Goal: Task Accomplishment & Management: Manage account settings

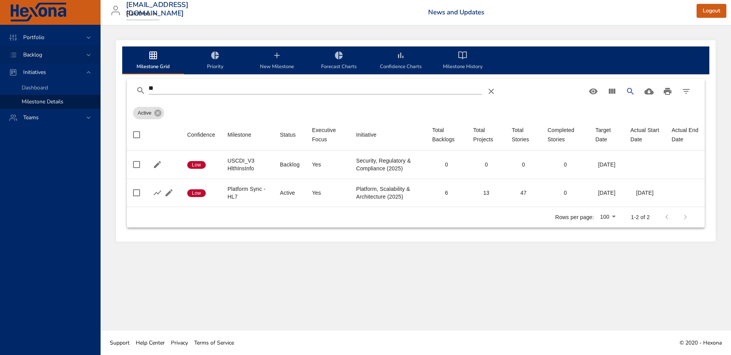
click at [57, 53] on div "Backlog" at bounding box center [51, 55] width 68 height 8
click at [55, 73] on span "Backlog Details" at bounding box center [40, 70] width 37 height 7
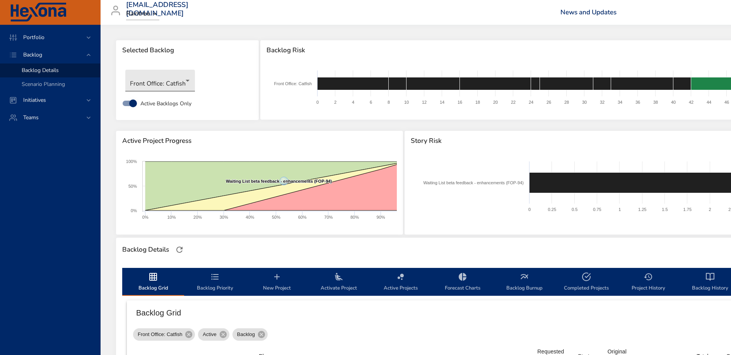
click at [173, 84] on body "Portfolio Backlog Backlog Details Scenario Planning Initiatives Teams [EMAIL_AD…" at bounding box center [365, 177] width 731 height 355
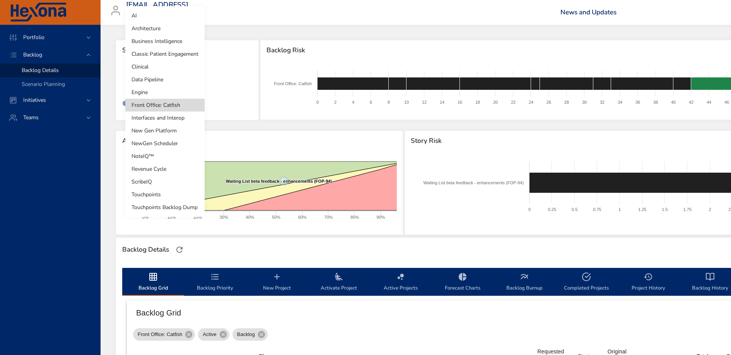
click at [166, 54] on li "Classic Patient Engagement" at bounding box center [164, 54] width 79 height 13
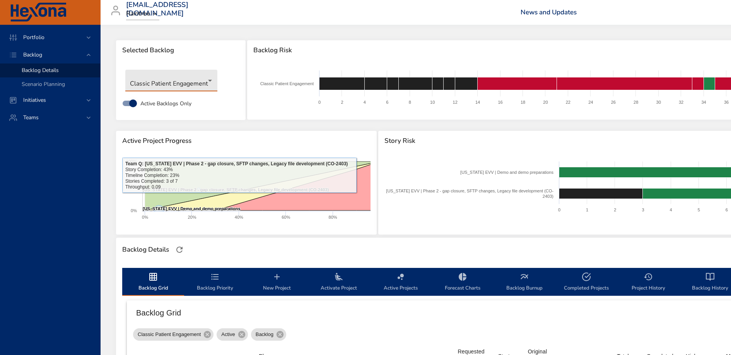
click at [187, 84] on body "Portfolio Backlog Backlog Details Scenario Planning Initiatives Teams [EMAIL_AD…" at bounding box center [365, 177] width 731 height 355
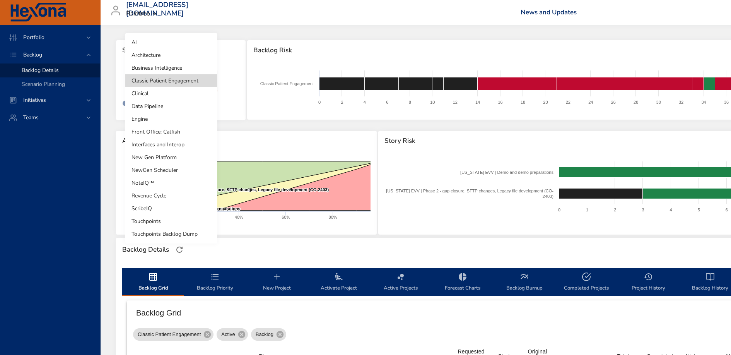
click at [178, 94] on li "Clinical" at bounding box center [171, 93] width 92 height 13
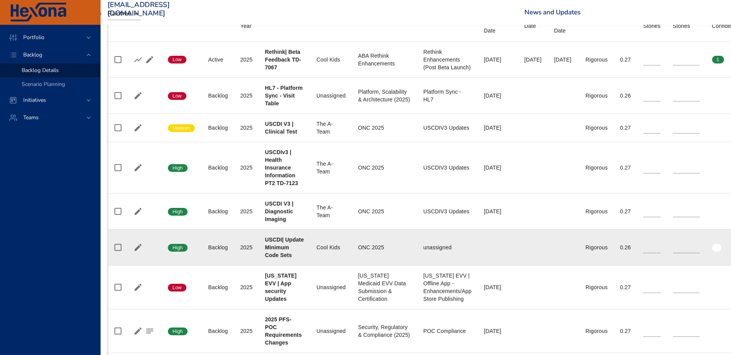
scroll to position [0, 19]
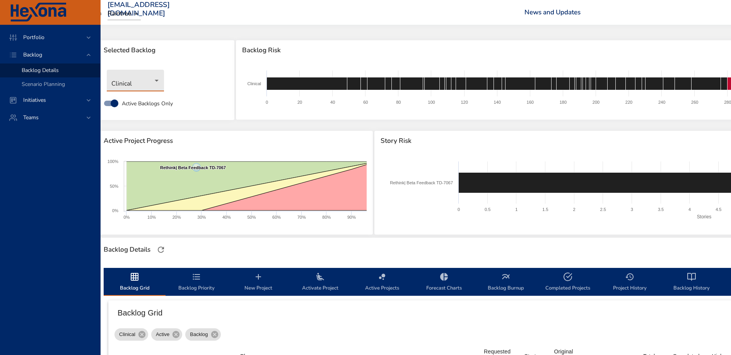
click at [145, 86] on body "Portfolio Backlog Backlog Details Scenario Planning Initiatives Teams [EMAIL_AD…" at bounding box center [346, 177] width 731 height 355
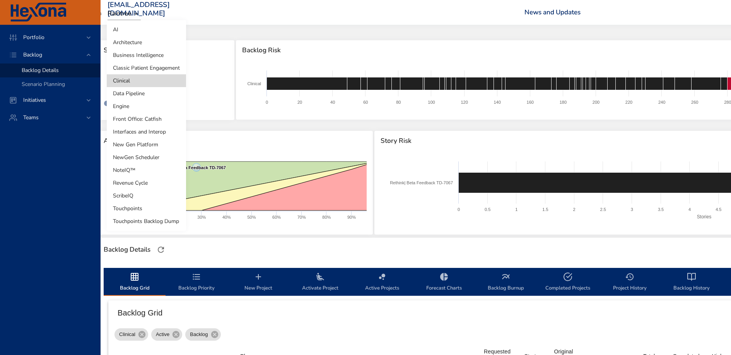
click at [141, 109] on li "Engine" at bounding box center [146, 106] width 79 height 13
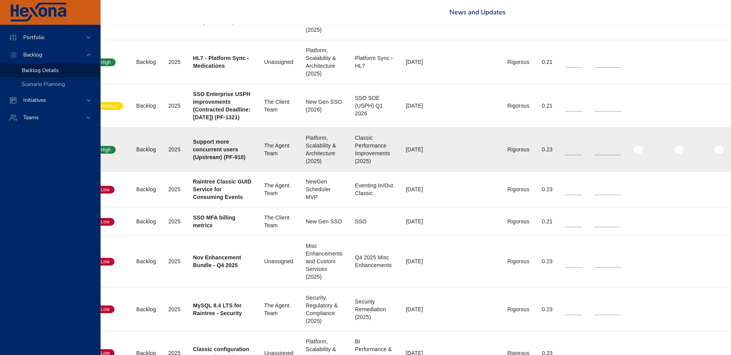
scroll to position [582, 71]
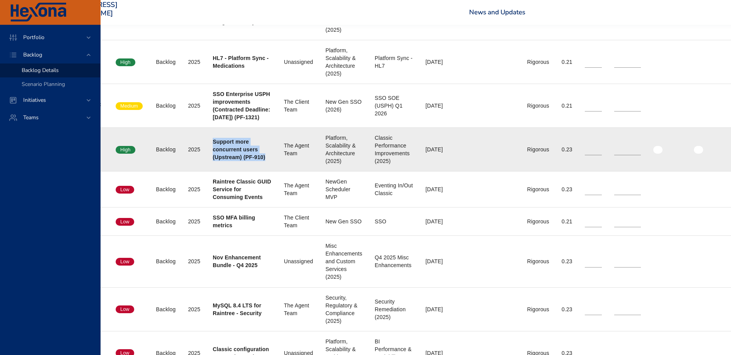
drag, startPoint x: 213, startPoint y: 174, endPoint x: 236, endPoint y: 207, distance: 40.5
click at [236, 161] on div "Support more concurrent users (Upstream) (PF-910)" at bounding box center [242, 149] width 59 height 23
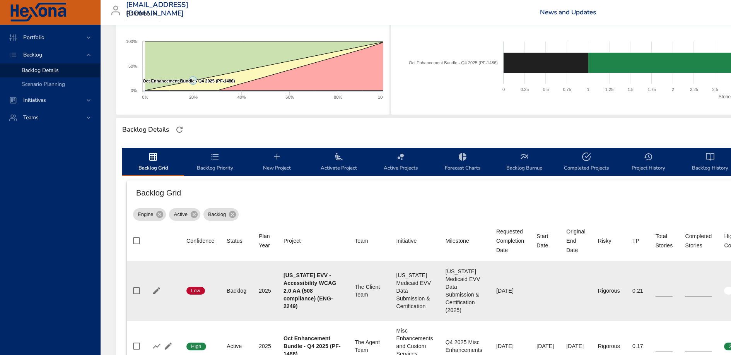
scroll to position [0, 0]
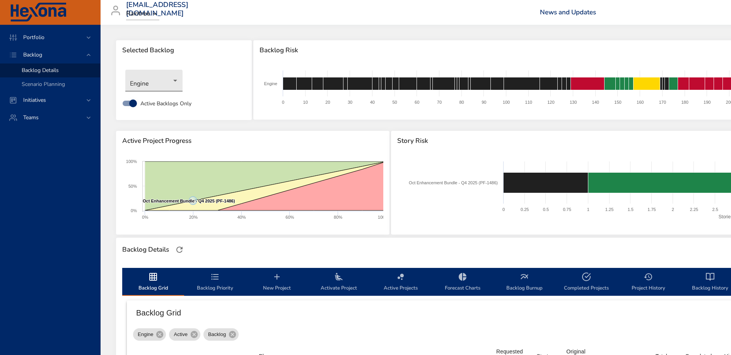
click at [145, 77] on body "Portfolio Backlog Backlog Details Scenario Planning Initiatives Teams [EMAIL_AD…" at bounding box center [365, 177] width 731 height 355
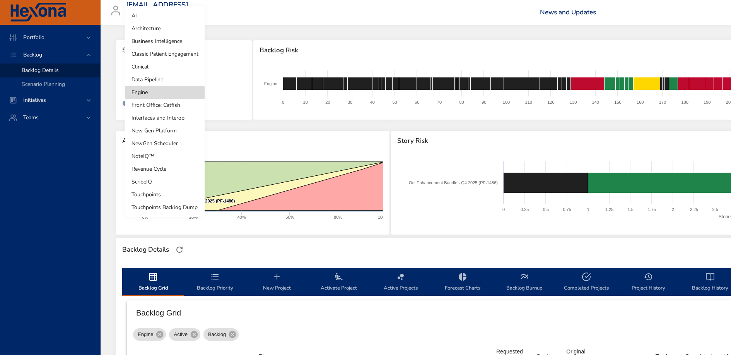
click at [159, 108] on li "Front Office: Catfish" at bounding box center [164, 105] width 79 height 13
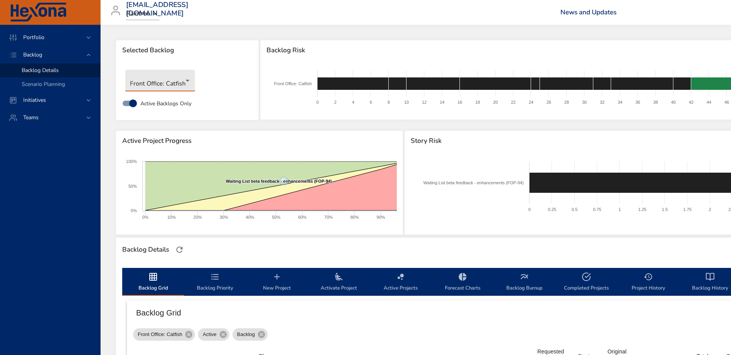
click at [158, 84] on body "Portfolio Backlog Backlog Details Scenario Planning Initiatives Teams [EMAIL_AD…" at bounding box center [365, 177] width 731 height 355
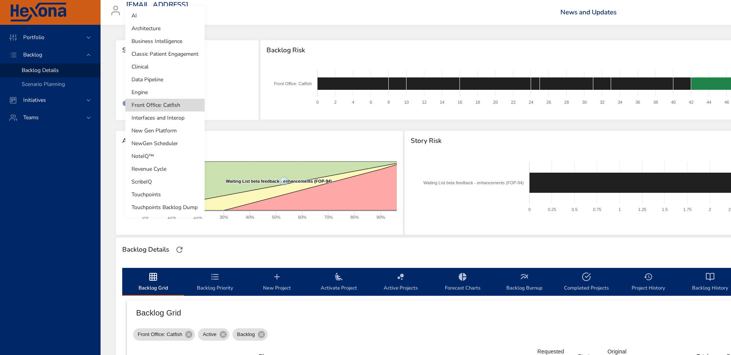
click at [161, 121] on li "Interfaces and Interop" at bounding box center [164, 117] width 79 height 13
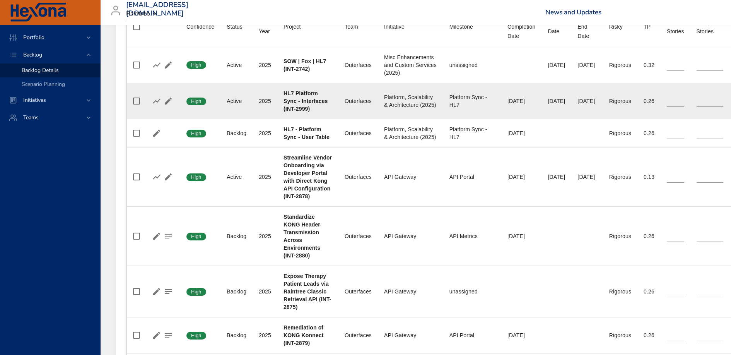
scroll to position [335, 0]
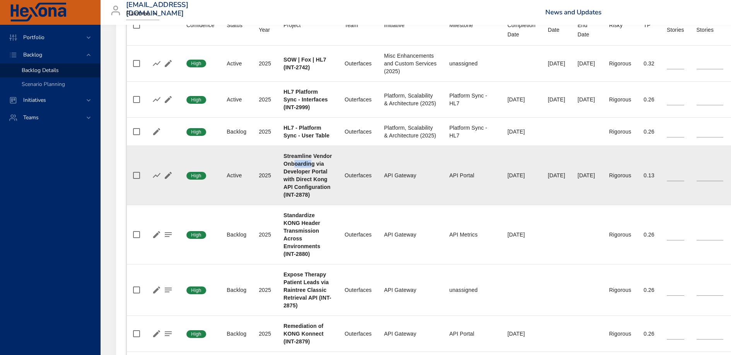
drag, startPoint x: 312, startPoint y: 163, endPoint x: 294, endPoint y: 159, distance: 18.5
click at [294, 159] on b "Streamline Vendor Onboarding via Developer Portal with Direct Kong API Configur…" at bounding box center [307, 175] width 48 height 45
drag, startPoint x: 330, startPoint y: 185, endPoint x: 284, endPoint y: 155, distance: 54.3
click at [284, 155] on b "Streamline Vendor Onboarding via Developer Portal with Direct Kong API Configur…" at bounding box center [307, 175] width 48 height 45
copy b "Streamline Vendor Onboarding via Developer Portal with Direct Kong API Configur…"
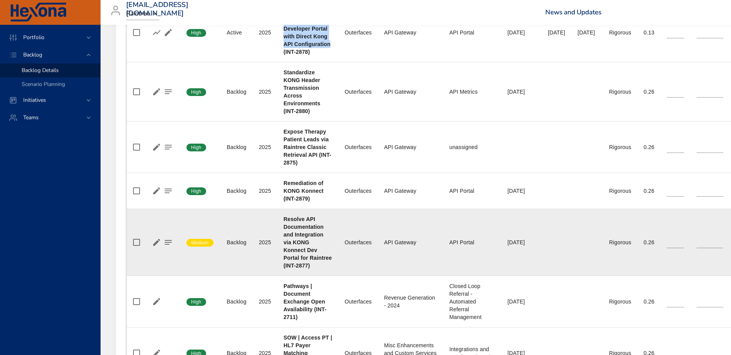
scroll to position [486, 0]
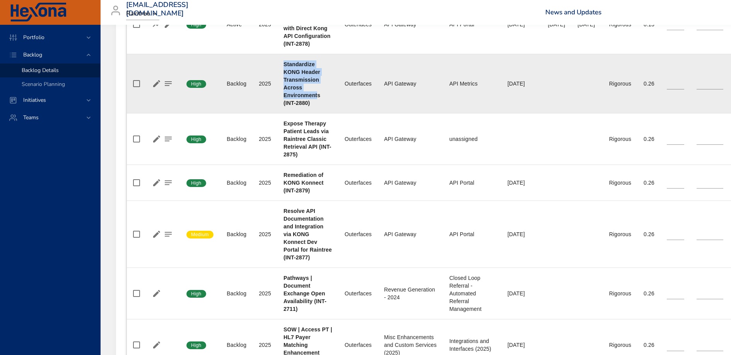
drag, startPoint x: 285, startPoint y: 63, endPoint x: 318, endPoint y: 95, distance: 46.0
click at [318, 95] on b "Standardize KONG Header Transmission Across Environments (INT-2880)" at bounding box center [301, 83] width 37 height 45
copy b "Standardize KONG Header Transmission Across Environment"
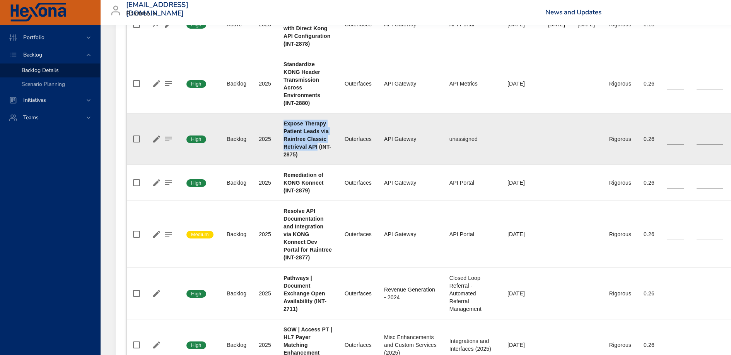
drag, startPoint x: 285, startPoint y: 123, endPoint x: 316, endPoint y: 145, distance: 38.6
click at [316, 145] on b "Expose Therapy Patient Leads via Raintree Classic Retrieval API (INT-2875)" at bounding box center [307, 138] width 48 height 37
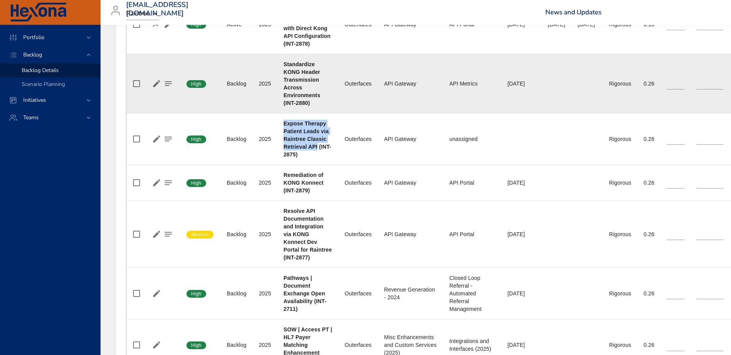
copy b "Expose Therapy Patient Leads via Raintree Classic Retrieval API"
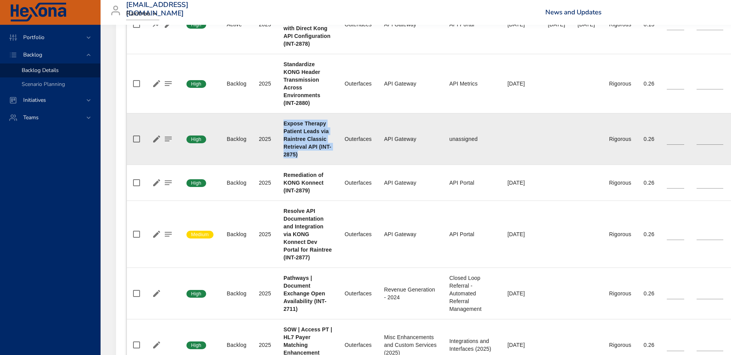
drag, startPoint x: 302, startPoint y: 152, endPoint x: 285, endPoint y: 122, distance: 34.3
click at [285, 122] on div "Expose Therapy Patient Leads via Raintree Classic Retrieval API (INT-2875)" at bounding box center [307, 139] width 49 height 39
copy b "Expose Therapy Patient Leads via Raintree Classic Retrieval API (INT-2875)"
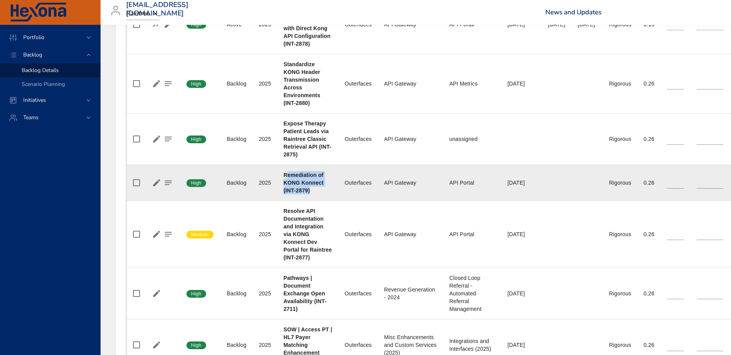
drag, startPoint x: 285, startPoint y: 172, endPoint x: 311, endPoint y: 193, distance: 33.3
click at [311, 193] on td "Project Remediation of KONG Konnect (INT-2879)" at bounding box center [307, 183] width 61 height 36
drag, startPoint x: 311, startPoint y: 193, endPoint x: 283, endPoint y: 176, distance: 33.0
click at [283, 176] on td "Project Remediation of KONG Konnect (INT-2879)" at bounding box center [307, 183] width 61 height 36
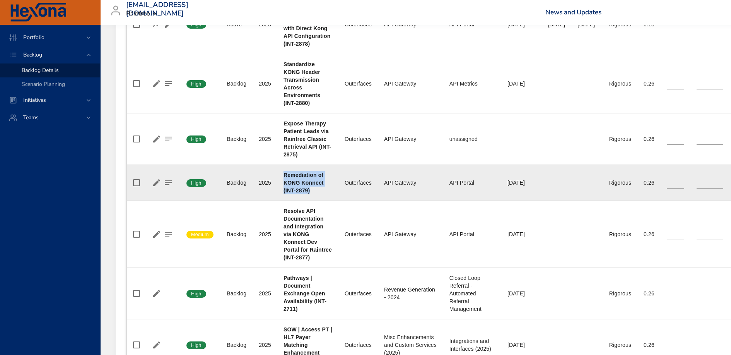
copy b "Remediation of KONG Konnect (INT-2879)"
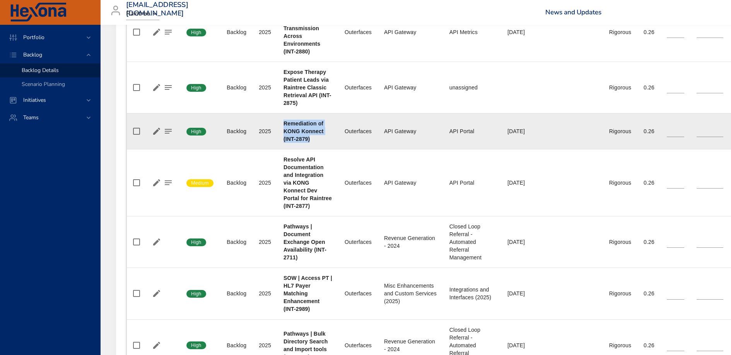
scroll to position [539, 0]
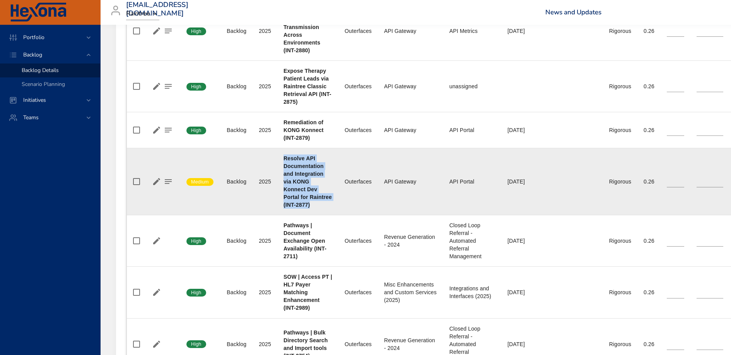
drag, startPoint x: 285, startPoint y: 156, endPoint x: 321, endPoint y: 199, distance: 56.3
click at [321, 199] on div "Resolve API Documentation and Integration via KONG Konnect Dev Portal for Raint…" at bounding box center [307, 181] width 49 height 54
copy b "Resolve API Documentation and Integration via KONG Konnect Dev Portal for Raint…"
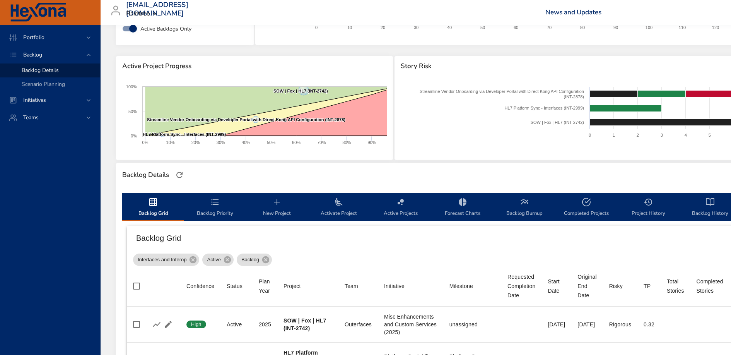
scroll to position [0, 0]
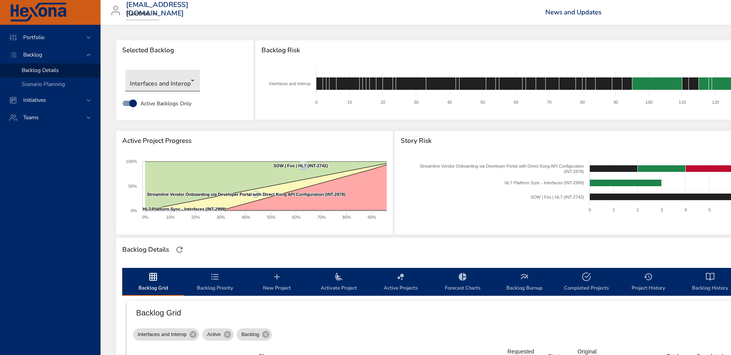
click at [167, 79] on body "Portfolio Backlog Backlog Details Scenario Planning Initiatives Teams [EMAIL_AD…" at bounding box center [365, 177] width 731 height 355
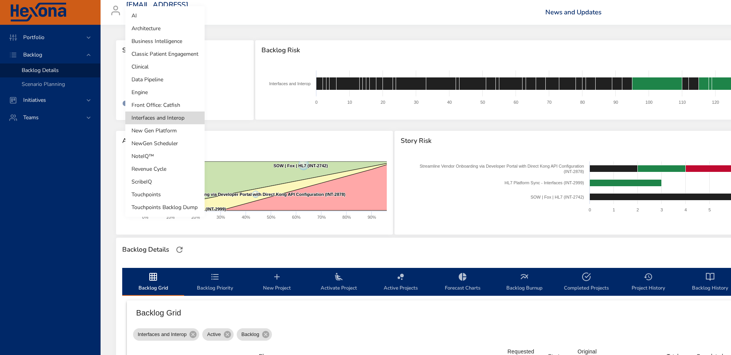
click at [172, 172] on li "Revenue Cycle" at bounding box center [164, 168] width 79 height 13
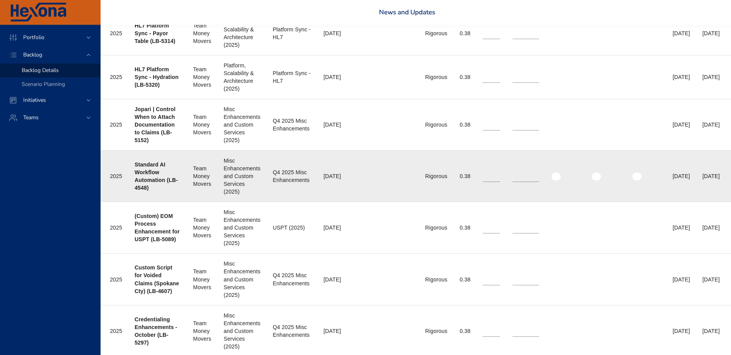
scroll to position [575, 52]
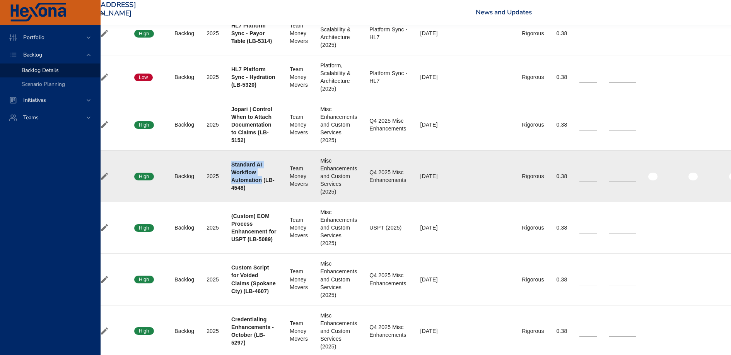
drag, startPoint x: 232, startPoint y: 186, endPoint x: 263, endPoint y: 200, distance: 33.6
click at [263, 191] on div "Standard AI Workflow Automation (LB-4548)" at bounding box center [254, 175] width 46 height 31
copy b "Standard AI Workflow Automation"
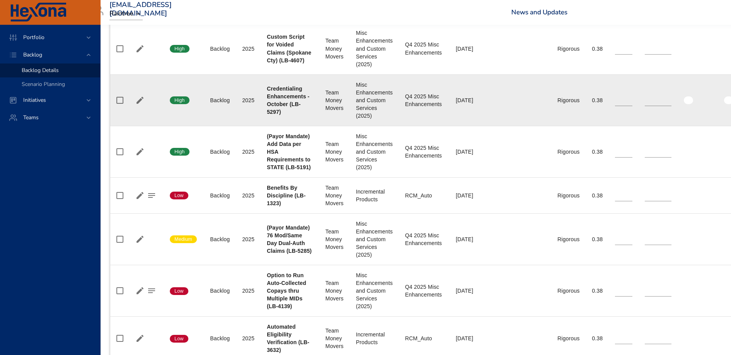
scroll to position [806, 0]
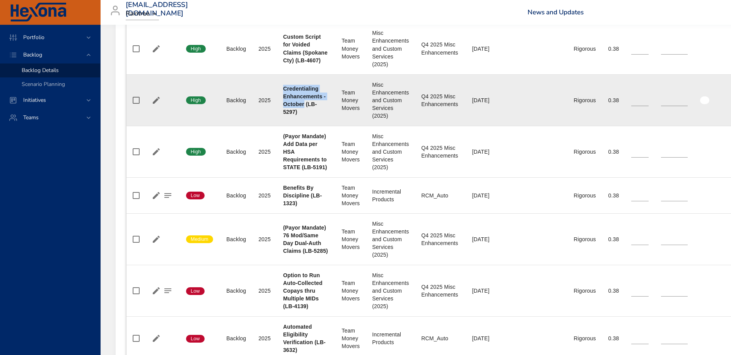
drag, startPoint x: 283, startPoint y: 108, endPoint x: 307, endPoint y: 125, distance: 29.0
click at [307, 115] on b "Credentialing Enhancements - October (LB-5297)" at bounding box center [304, 99] width 43 height 29
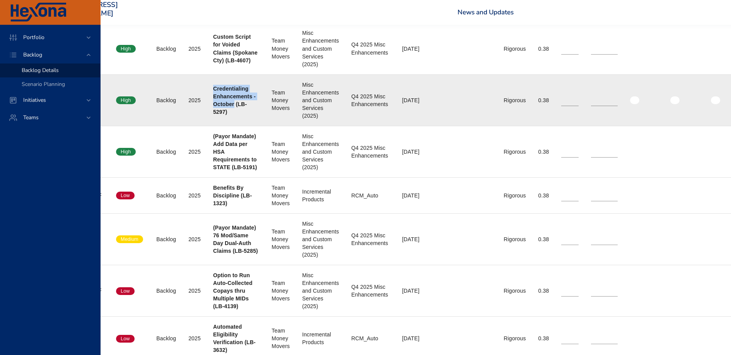
scroll to position [806, 0]
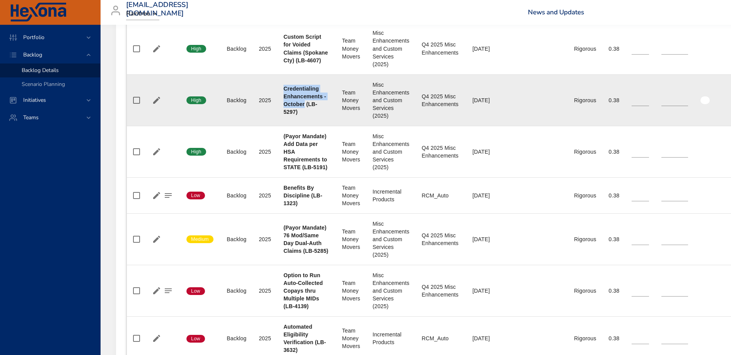
copy b "Credentialing Enhancements - October"
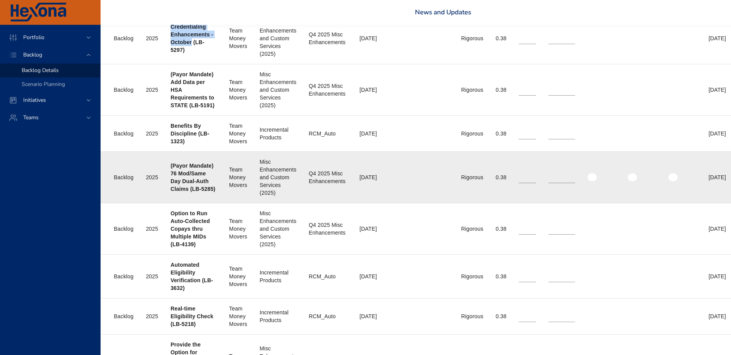
scroll to position [867, 111]
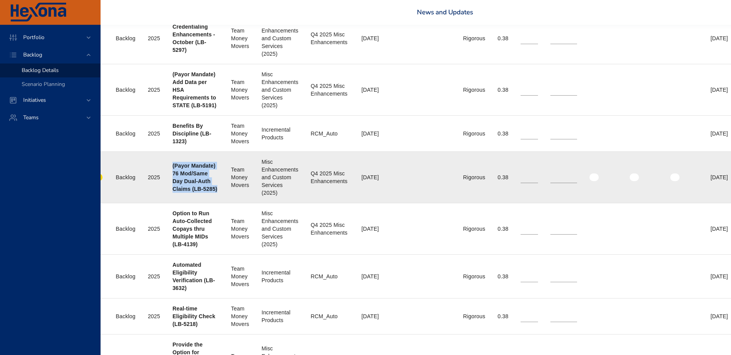
drag, startPoint x: 173, startPoint y: 191, endPoint x: 191, endPoint y: 227, distance: 39.4
click at [191, 193] on div "(Payor Mandate) 76 Mod/Same Day Dual-Auth Claims (LB-5285)" at bounding box center [195, 177] width 46 height 31
copy b "(Payor Mandate) 76 Mod/Same Day Dual-Auth Claims (LB-5285)"
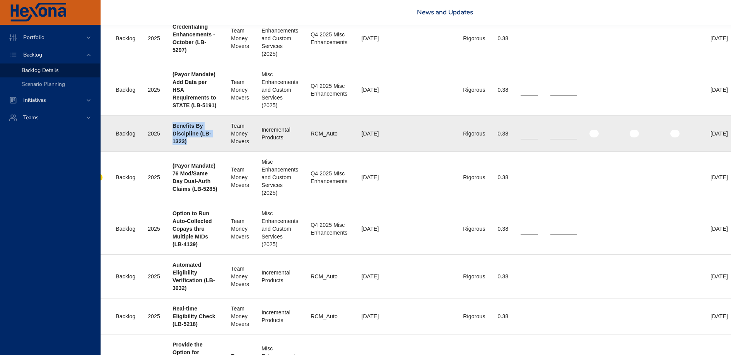
drag, startPoint x: 188, startPoint y: 172, endPoint x: 174, endPoint y: 155, distance: 21.4
click at [174, 145] on div "Benefits By Discipline (LB-1323)" at bounding box center [195, 133] width 46 height 23
copy b "Benefits By Discipline (LB-1323)"
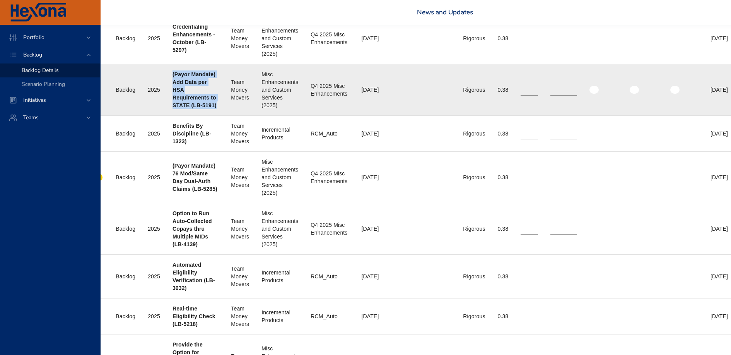
drag, startPoint x: 189, startPoint y: 130, endPoint x: 169, endPoint y: 97, distance: 39.2
click at [169, 97] on td "Project (Payor Mandate) Add Data per HSA Requirements to STATE (LB-5191)" at bounding box center [195, 89] width 58 height 51
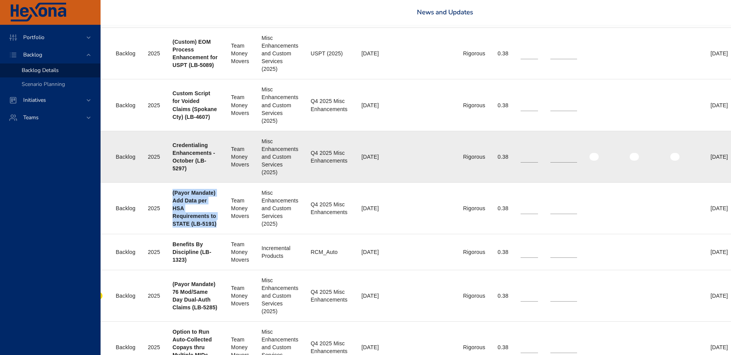
scroll to position [743, 111]
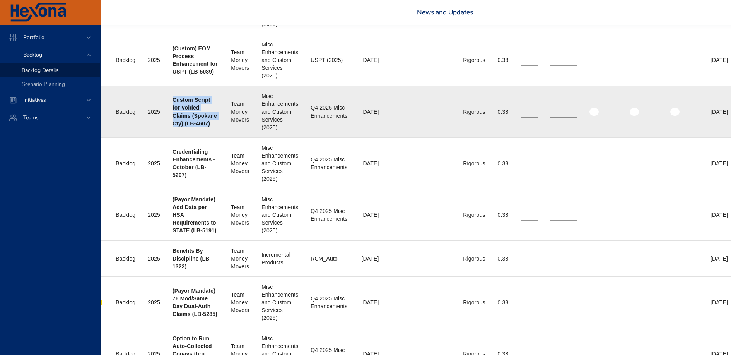
drag, startPoint x: 206, startPoint y: 150, endPoint x: 172, endPoint y: 123, distance: 43.2
click at [172, 119] on div "Custom Script for Voided Claims (Spokane Cty) (LB-4607)" at bounding box center [195, 111] width 46 height 31
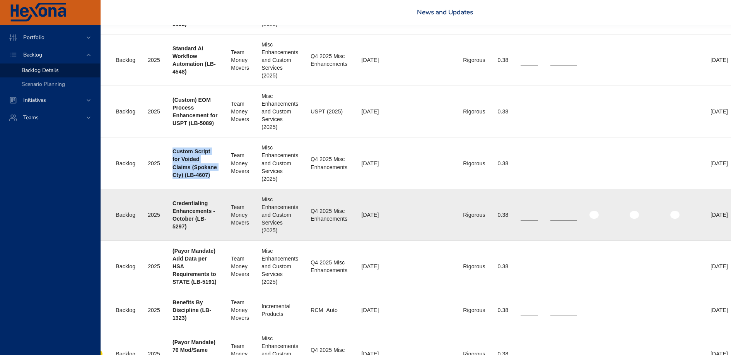
scroll to position [679, 111]
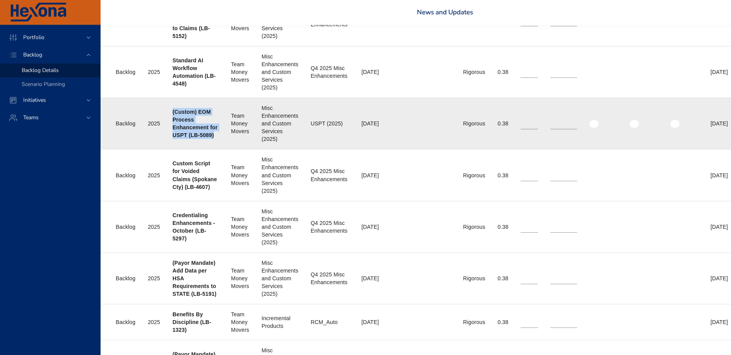
drag, startPoint x: 193, startPoint y: 162, endPoint x: 171, endPoint y: 131, distance: 37.8
click at [171, 131] on td "Project (Custom) EOM Process Enhancement for USPT (LB-5089)" at bounding box center [195, 123] width 58 height 51
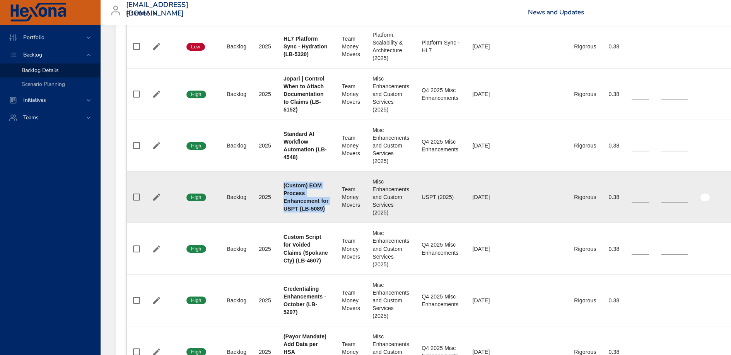
scroll to position [603, 0]
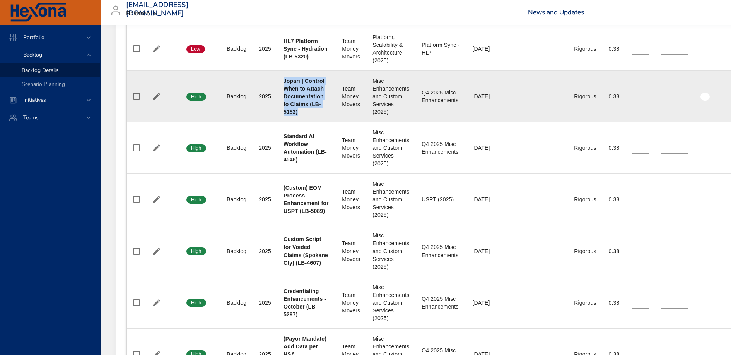
drag, startPoint x: 306, startPoint y: 130, endPoint x: 281, endPoint y: 94, distance: 44.1
click at [281, 94] on td "Project Jopari | Control When to Attach Documentation to Claims (LB-5152)" at bounding box center [306, 96] width 58 height 51
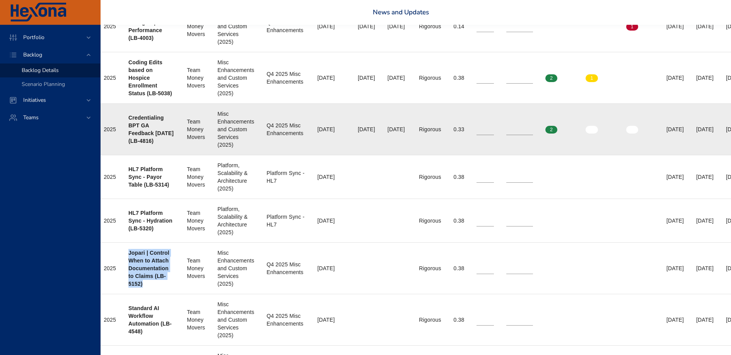
scroll to position [432, 95]
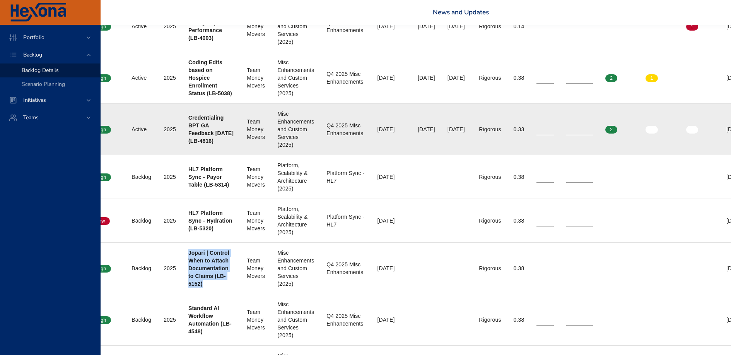
drag, startPoint x: 229, startPoint y: 158, endPoint x: 188, endPoint y: 135, distance: 46.8
click at [188, 135] on td "Project Credentialing BPT GA Feedback [DATE] (LB-4816)" at bounding box center [211, 129] width 58 height 51
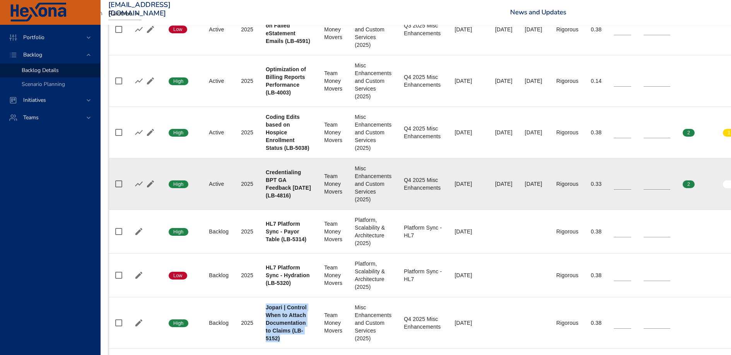
scroll to position [364, 18]
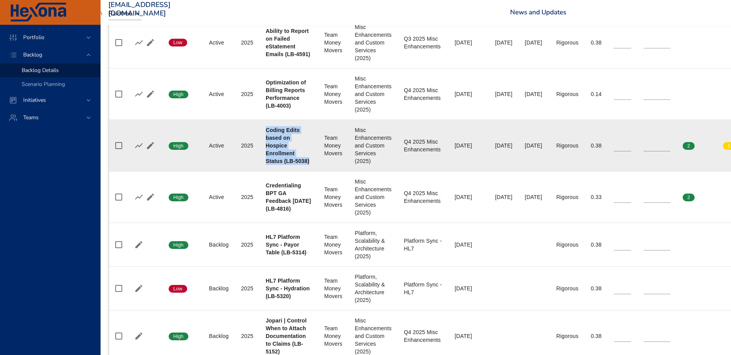
drag, startPoint x: 285, startPoint y: 179, endPoint x: 261, endPoint y: 137, distance: 48.5
click at [261, 137] on td "Project Coding Edits based on Hospice Enrollment Status (LB-5038)" at bounding box center [288, 145] width 58 height 51
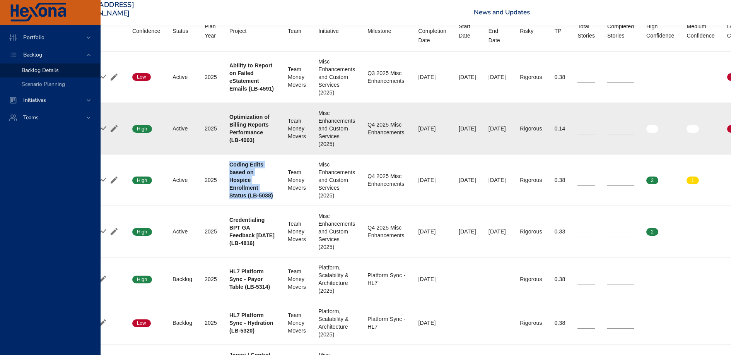
scroll to position [329, 0]
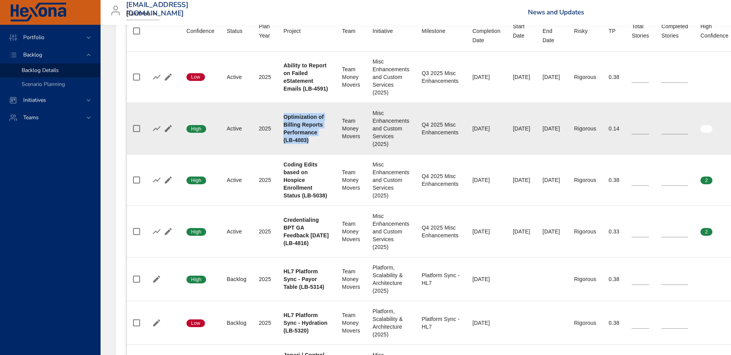
drag, startPoint x: 311, startPoint y: 149, endPoint x: 284, endPoint y: 125, distance: 35.6
click at [284, 125] on div "Optimization of Billing Reports Performance (LB-4003)" at bounding box center [306, 128] width 46 height 31
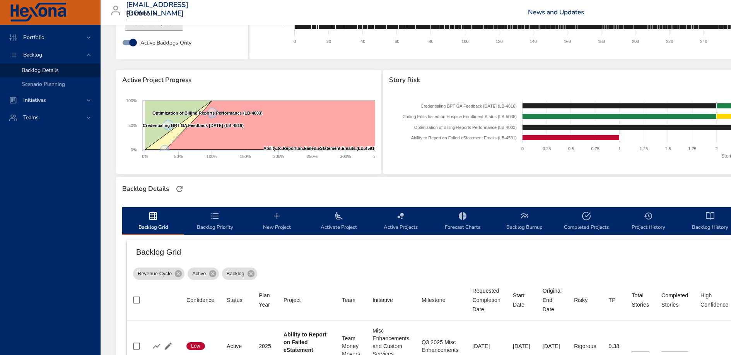
scroll to position [0, 0]
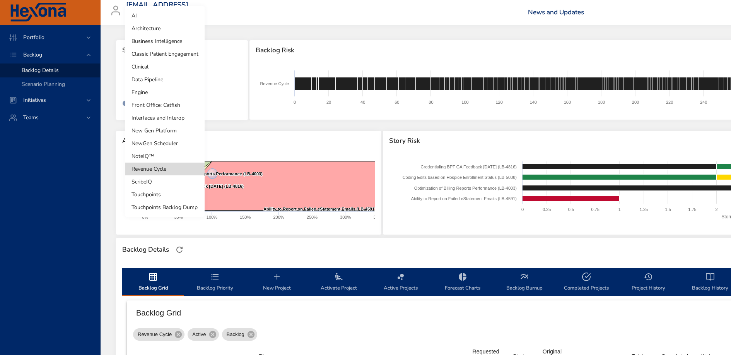
click at [152, 91] on body "Portfolio Backlog Backlog Details Scenario Planning Initiatives Teams [EMAIL_AD…" at bounding box center [365, 177] width 731 height 355
click at [174, 196] on li "Touchpoints" at bounding box center [164, 194] width 79 height 13
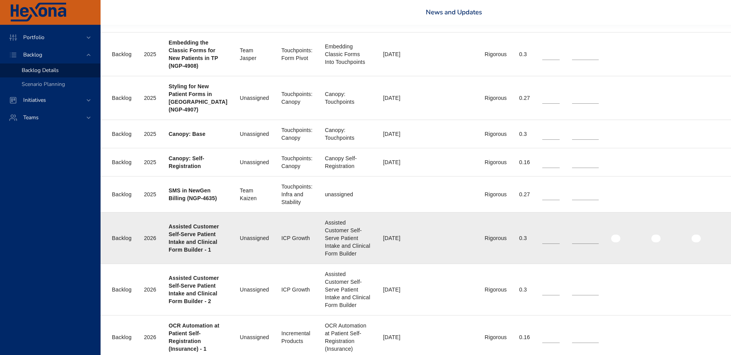
scroll to position [407, 115]
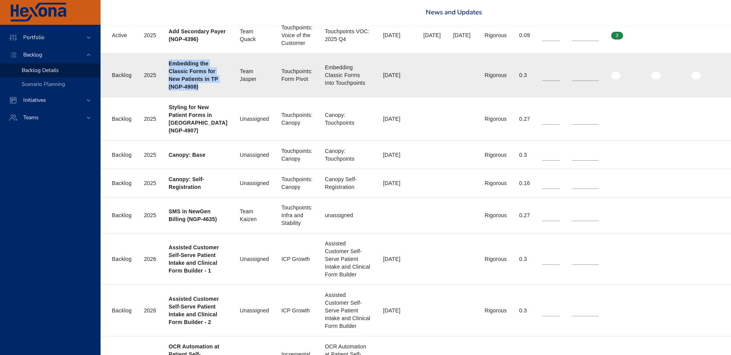
drag, startPoint x: 210, startPoint y: 85, endPoint x: 169, endPoint y: 60, distance: 47.4
click at [169, 60] on div "Embedding the Classic Forms for New Patients in TP (NGP-4908)" at bounding box center [198, 75] width 59 height 31
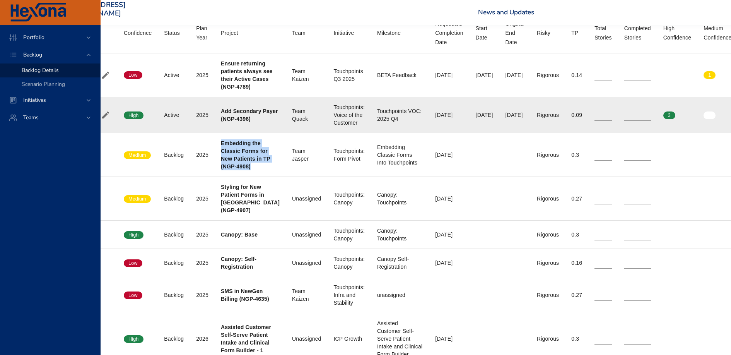
scroll to position [328, 22]
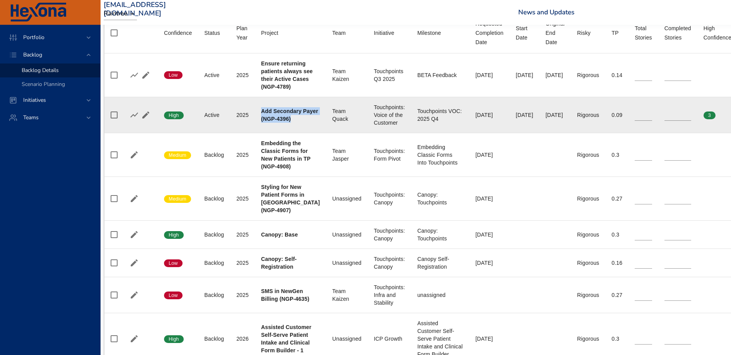
drag, startPoint x: 310, startPoint y: 118, endPoint x: 260, endPoint y: 108, distance: 50.8
click at [260, 108] on td "Project Add Secondary Payer (NGP-4396)" at bounding box center [290, 115] width 71 height 36
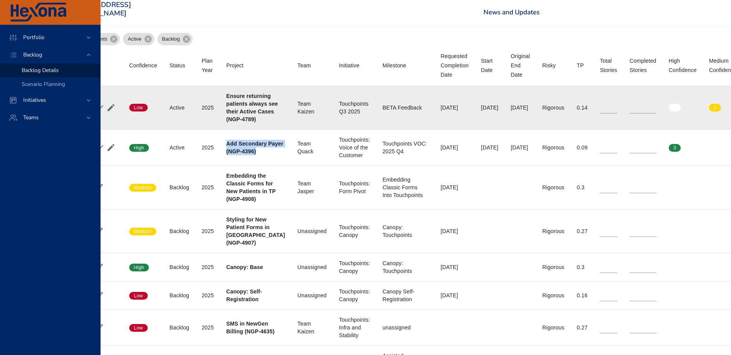
scroll to position [295, 40]
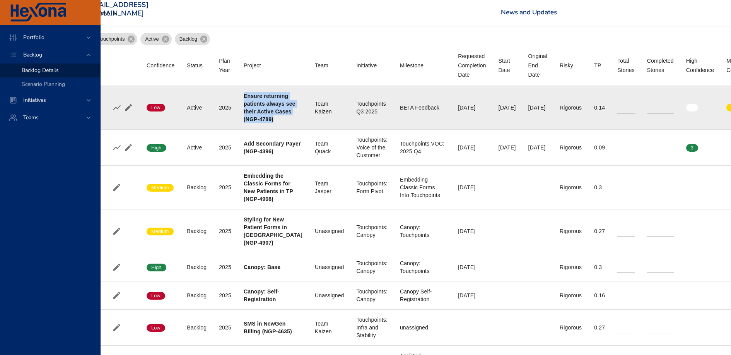
drag, startPoint x: 291, startPoint y: 119, endPoint x: 242, endPoint y: 98, distance: 52.9
click at [242, 98] on td "Project Ensure returning patients always see their Active Cases (NGP-4789)" at bounding box center [272, 108] width 71 height 44
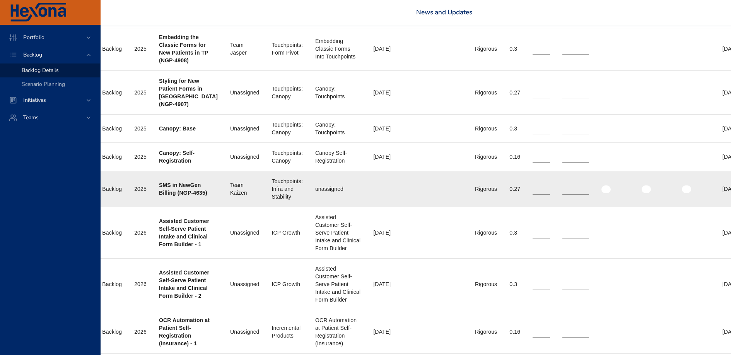
scroll to position [434, 0]
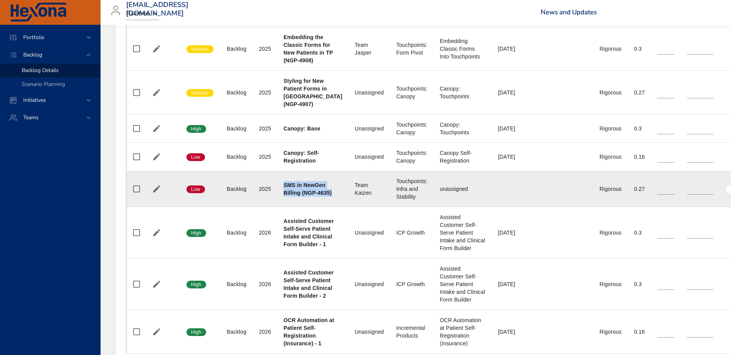
drag, startPoint x: 334, startPoint y: 185, endPoint x: 283, endPoint y: 176, distance: 51.4
click at [283, 176] on td "Project SMS in NewGen Billing (NGP-4635)" at bounding box center [312, 189] width 71 height 36
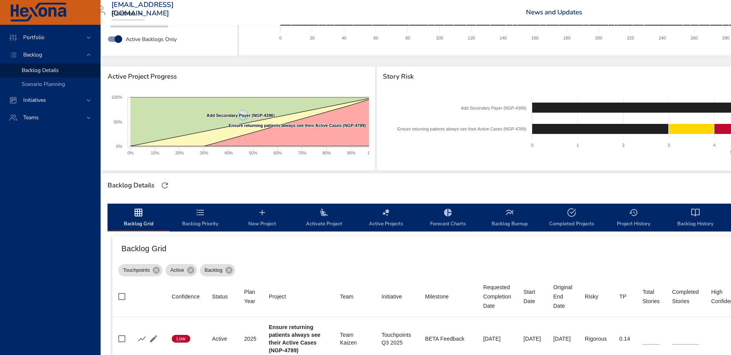
scroll to position [0, 15]
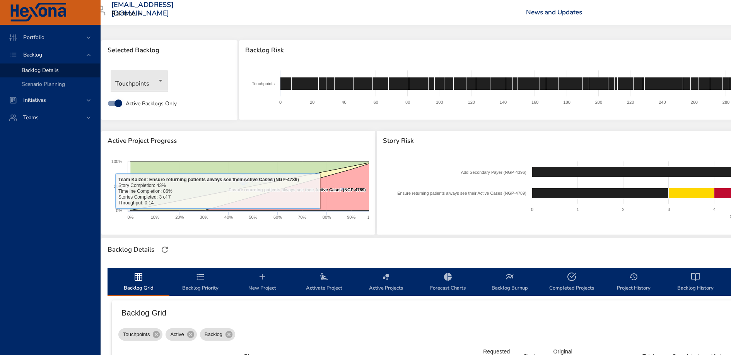
click at [146, 81] on body "Portfolio Backlog Backlog Details Scenario Planning Initiatives Teams [EMAIL_AD…" at bounding box center [350, 177] width 731 height 355
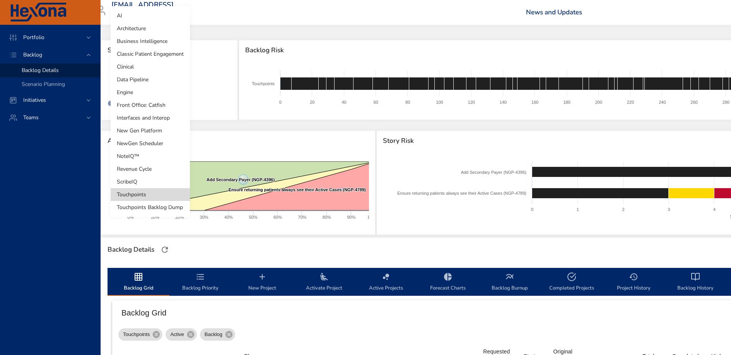
click at [144, 58] on li "Classic Patient Engagement" at bounding box center [150, 54] width 79 height 13
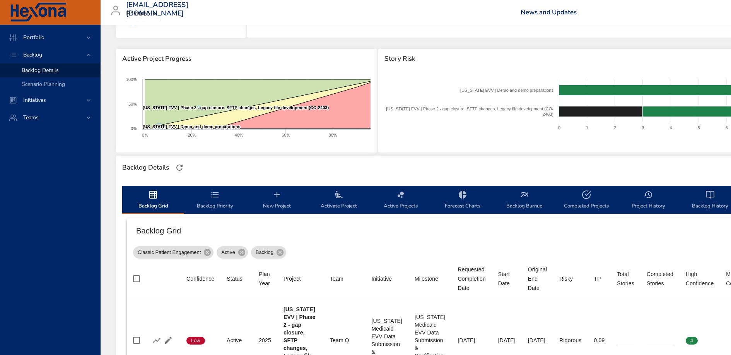
scroll to position [0, 0]
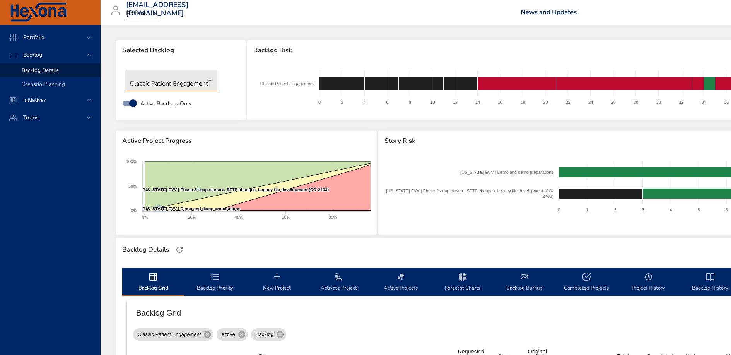
click at [165, 82] on body "Portfolio Backlog Backlog Details Scenario Planning Initiatives Teams [EMAIL_AD…" at bounding box center [365, 177] width 731 height 355
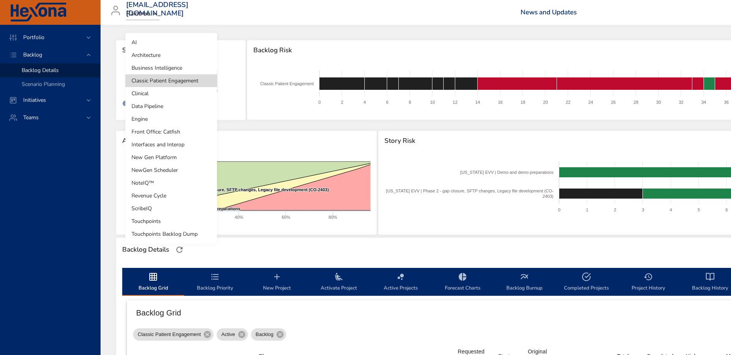
click at [165, 97] on li "Clinical" at bounding box center [171, 93] width 92 height 13
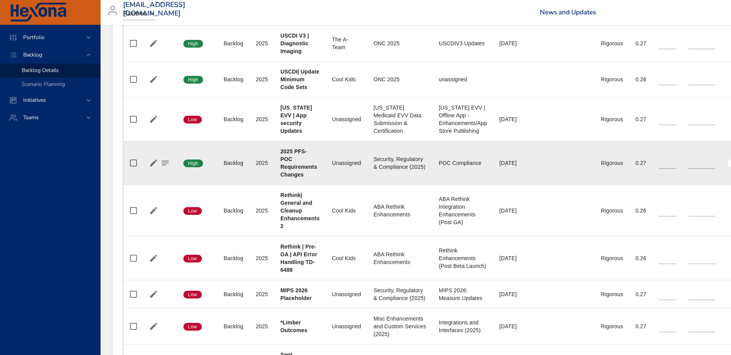
scroll to position [507, 0]
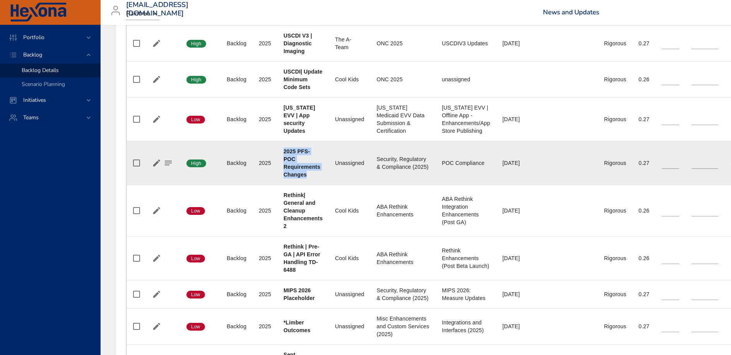
drag, startPoint x: 308, startPoint y: 174, endPoint x: 284, endPoint y: 151, distance: 32.8
click at [284, 151] on div "2025 PFS- POC Requirements Changes" at bounding box center [302, 162] width 39 height 31
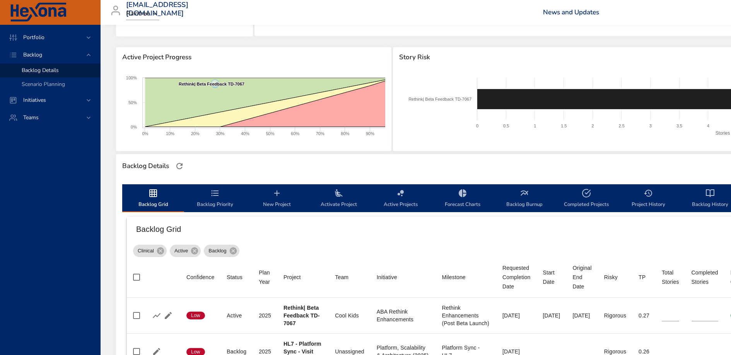
scroll to position [0, 0]
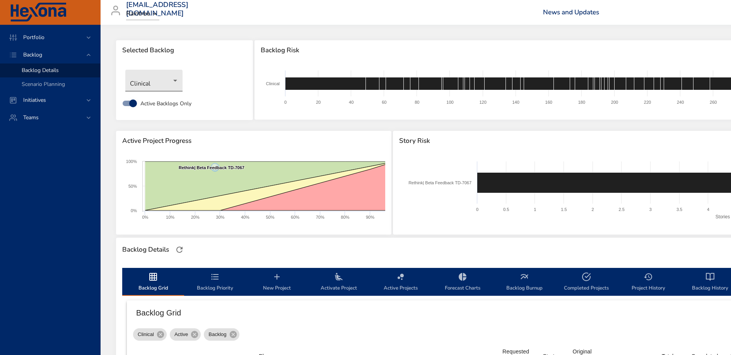
click at [167, 81] on body "Portfolio Backlog Backlog Details Scenario Planning Initiatives Teams [EMAIL_AD…" at bounding box center [365, 177] width 731 height 355
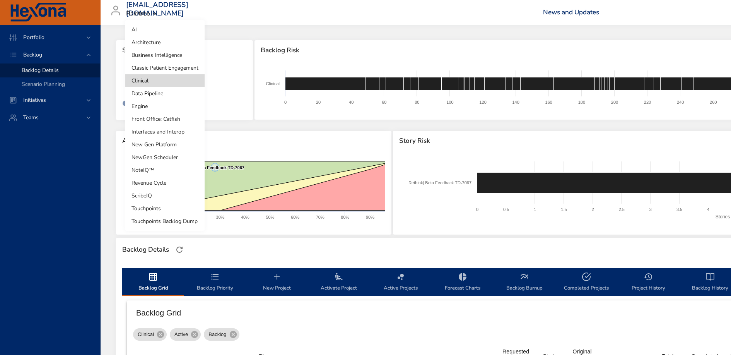
click at [163, 105] on li "Engine" at bounding box center [164, 106] width 79 height 13
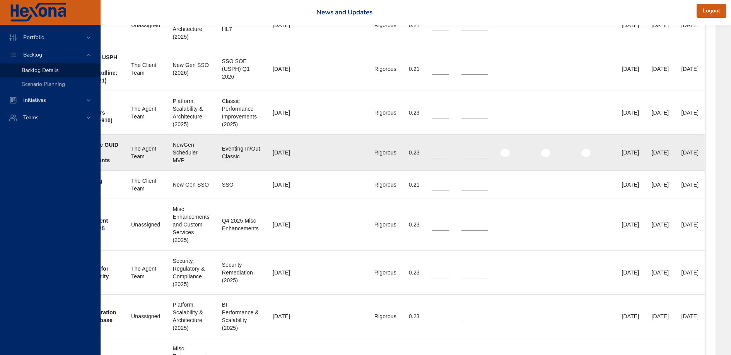
scroll to position [619, 0]
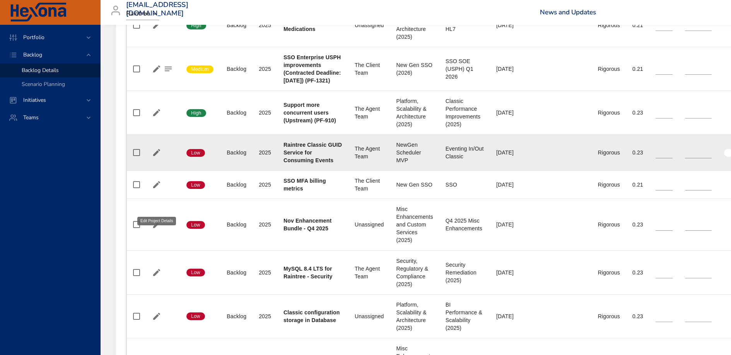
click at [156, 156] on icon "button" at bounding box center [156, 152] width 7 height 7
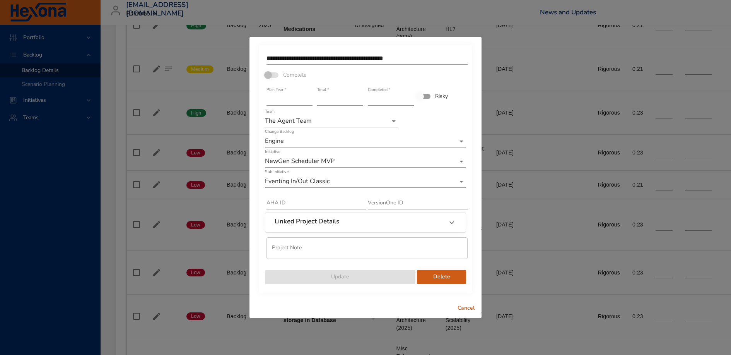
click at [448, 279] on span "Delete" at bounding box center [441, 277] width 37 height 10
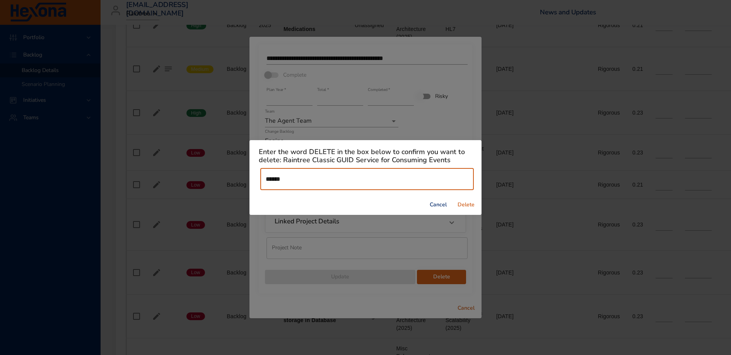
type input "******"
click at [469, 205] on span "Delete" at bounding box center [466, 205] width 19 height 10
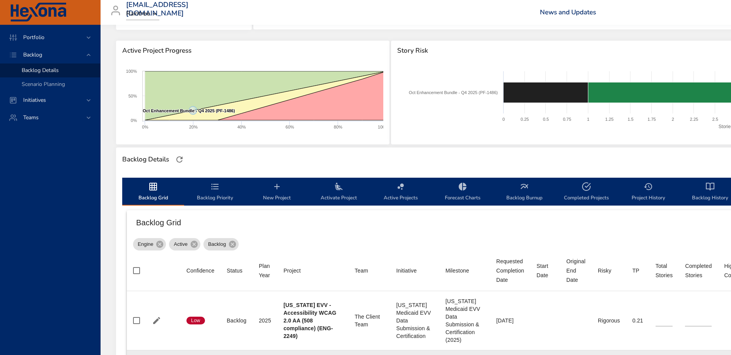
scroll to position [0, 0]
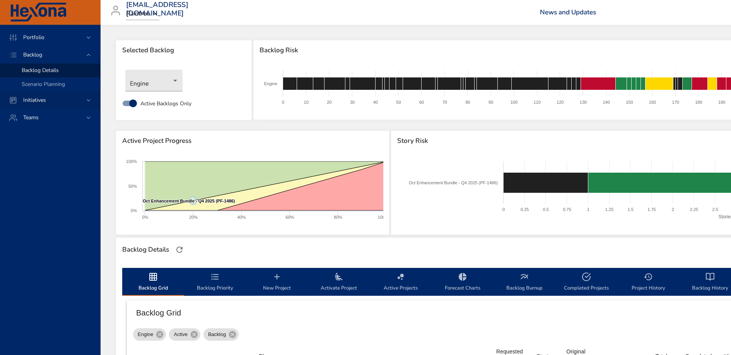
click at [40, 102] on span "Initiatives" at bounding box center [34, 99] width 35 height 7
click at [57, 100] on span "Milestone Details" at bounding box center [43, 101] width 42 height 7
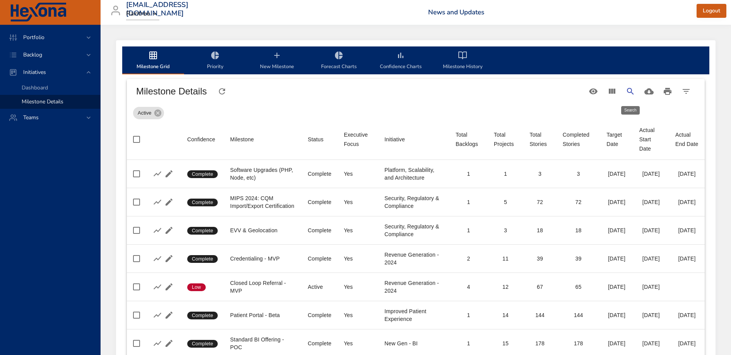
click at [630, 91] on icon "Search" at bounding box center [630, 91] width 9 height 9
type input "*"
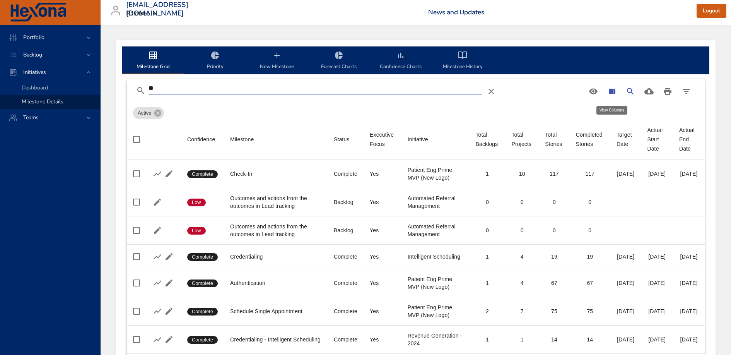
type input "*"
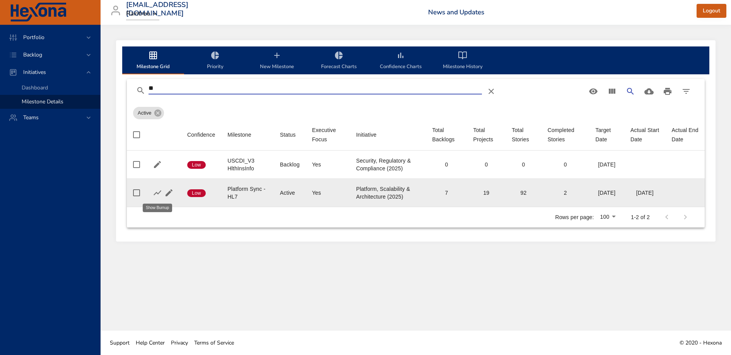
type input "**"
click at [157, 192] on icon "button" at bounding box center [158, 192] width 8 height 5
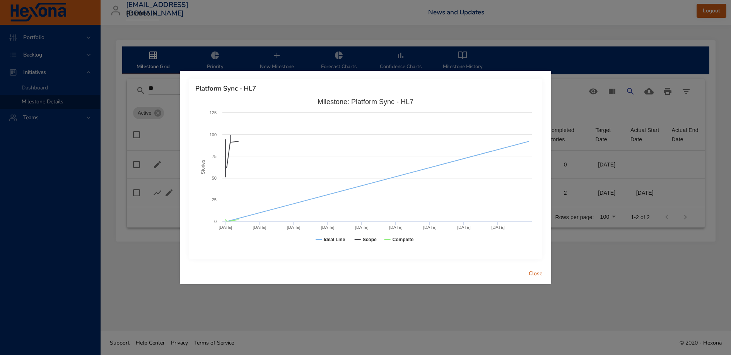
click at [539, 275] on span "Close" at bounding box center [535, 274] width 19 height 10
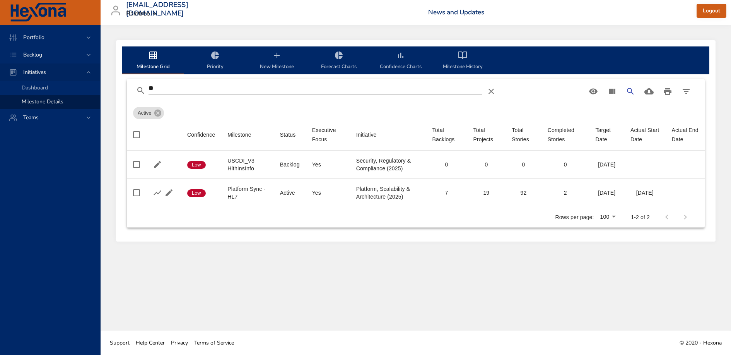
click at [57, 73] on div "Initiatives" at bounding box center [51, 72] width 68 height 8
click at [64, 56] on div "Backlog" at bounding box center [51, 55] width 68 height 8
click at [56, 69] on span "Backlog Details" at bounding box center [40, 70] width 37 height 7
